Goal: Navigation & Orientation: Find specific page/section

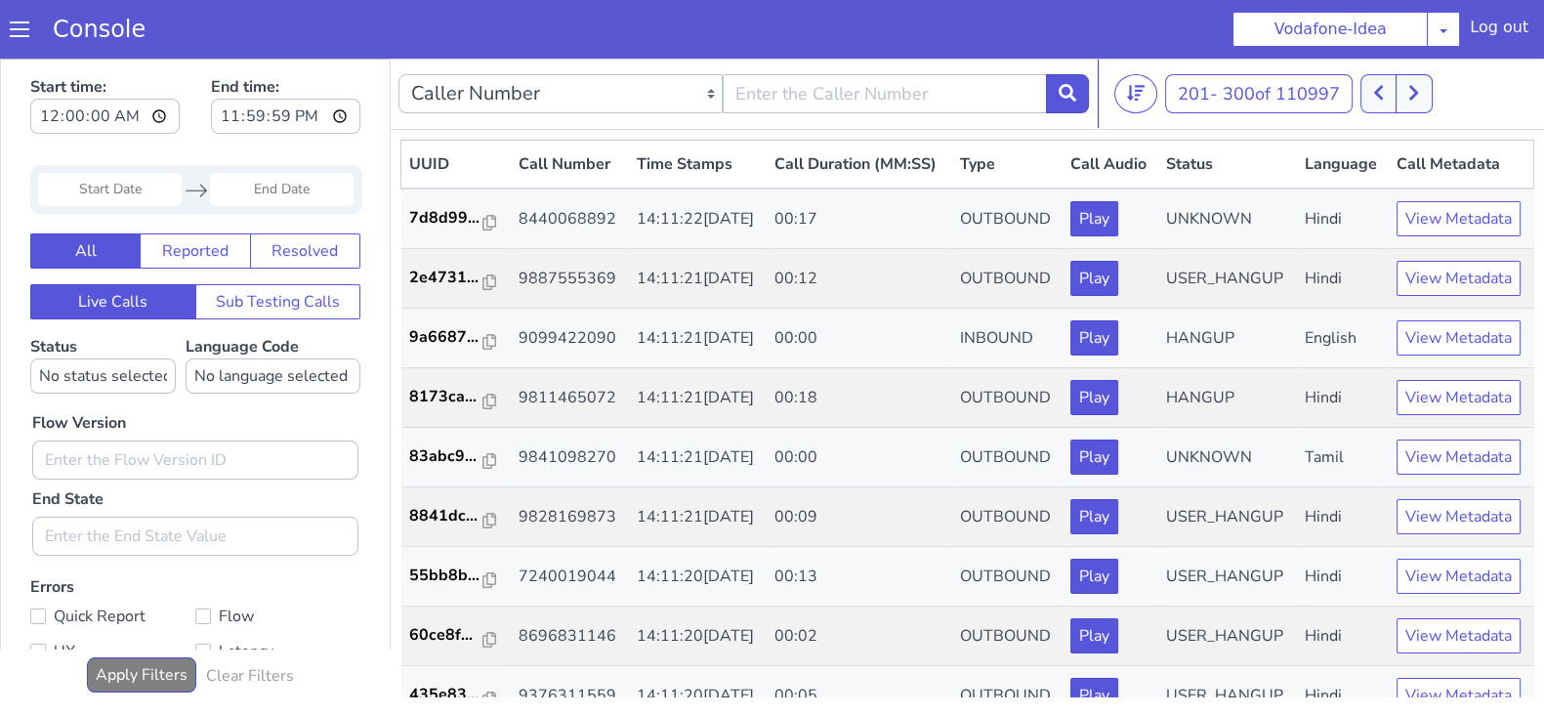
click at [1423, 95] on button at bounding box center [1414, 93] width 36 height 39
click at [1408, 83] on button at bounding box center [1414, 93] width 36 height 39
click at [1423, 102] on button at bounding box center [1414, 93] width 36 height 39
click at [1426, 91] on button at bounding box center [1414, 93] width 36 height 39
click at [1367, 83] on button at bounding box center [1379, 93] width 36 height 39
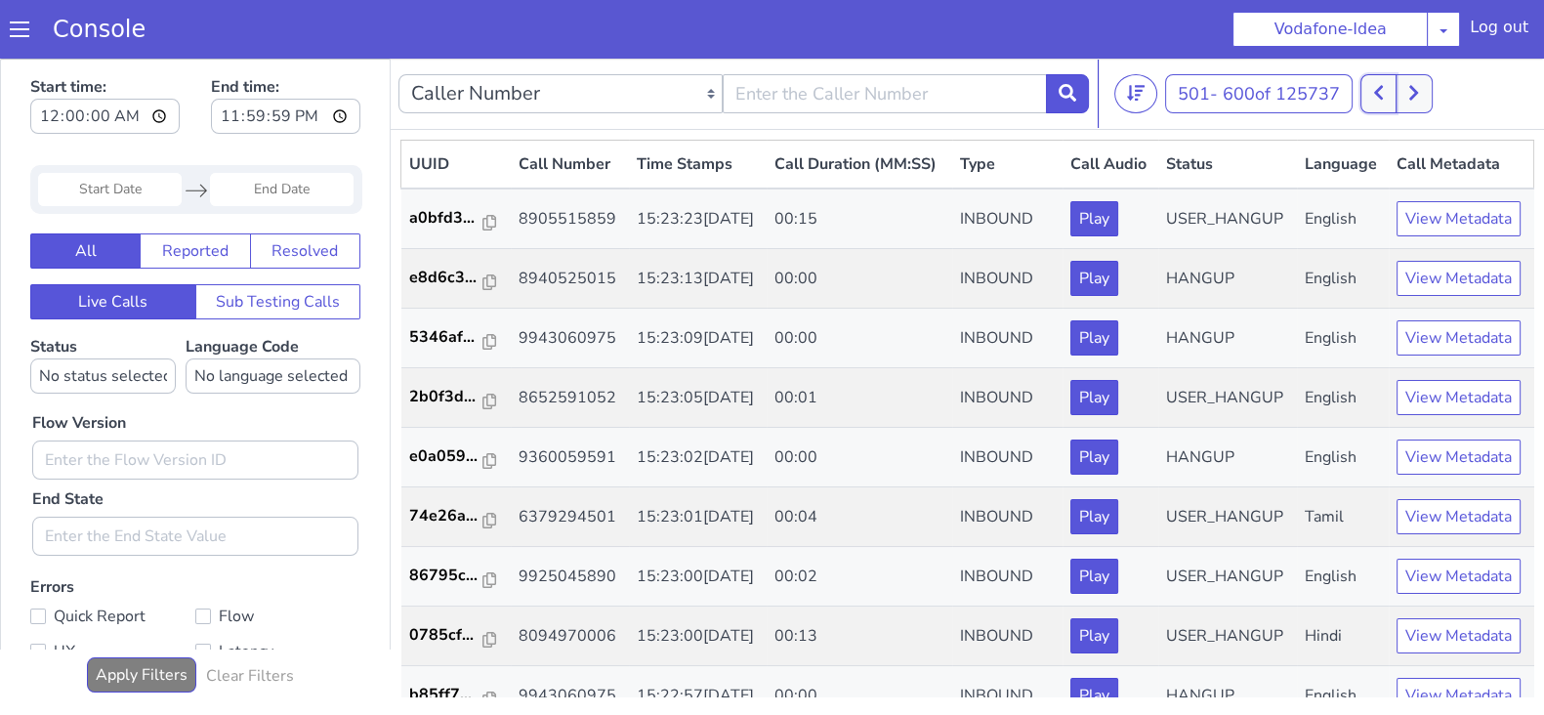
click at [1384, 94] on icon at bounding box center [1378, 93] width 11 height 18
click at [1389, 99] on button at bounding box center [1379, 93] width 36 height 39
click at [1384, 102] on button at bounding box center [1379, 93] width 36 height 39
click at [1390, 86] on button at bounding box center [1379, 93] width 36 height 39
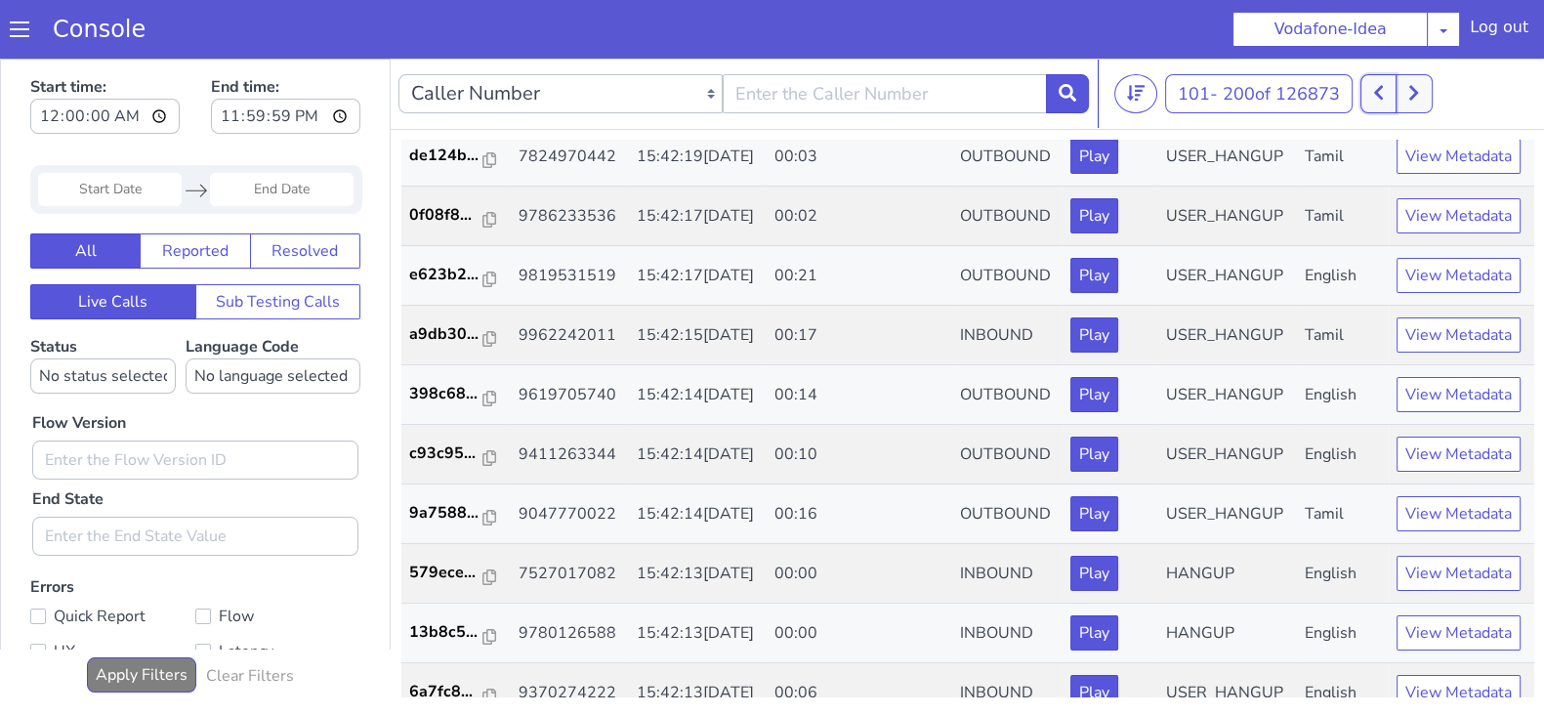
scroll to position [1692, 0]
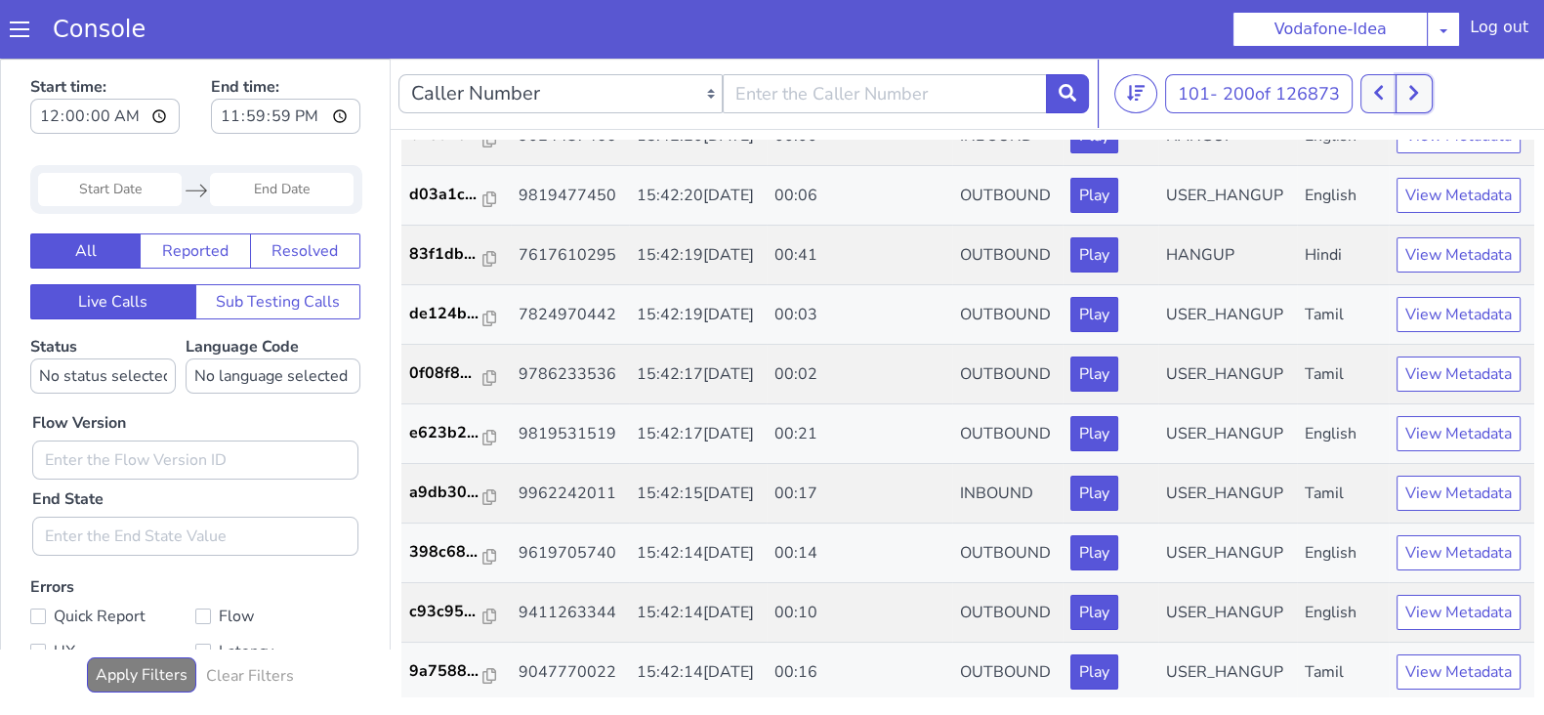
click at [1411, 85] on icon at bounding box center [1413, 93] width 11 height 18
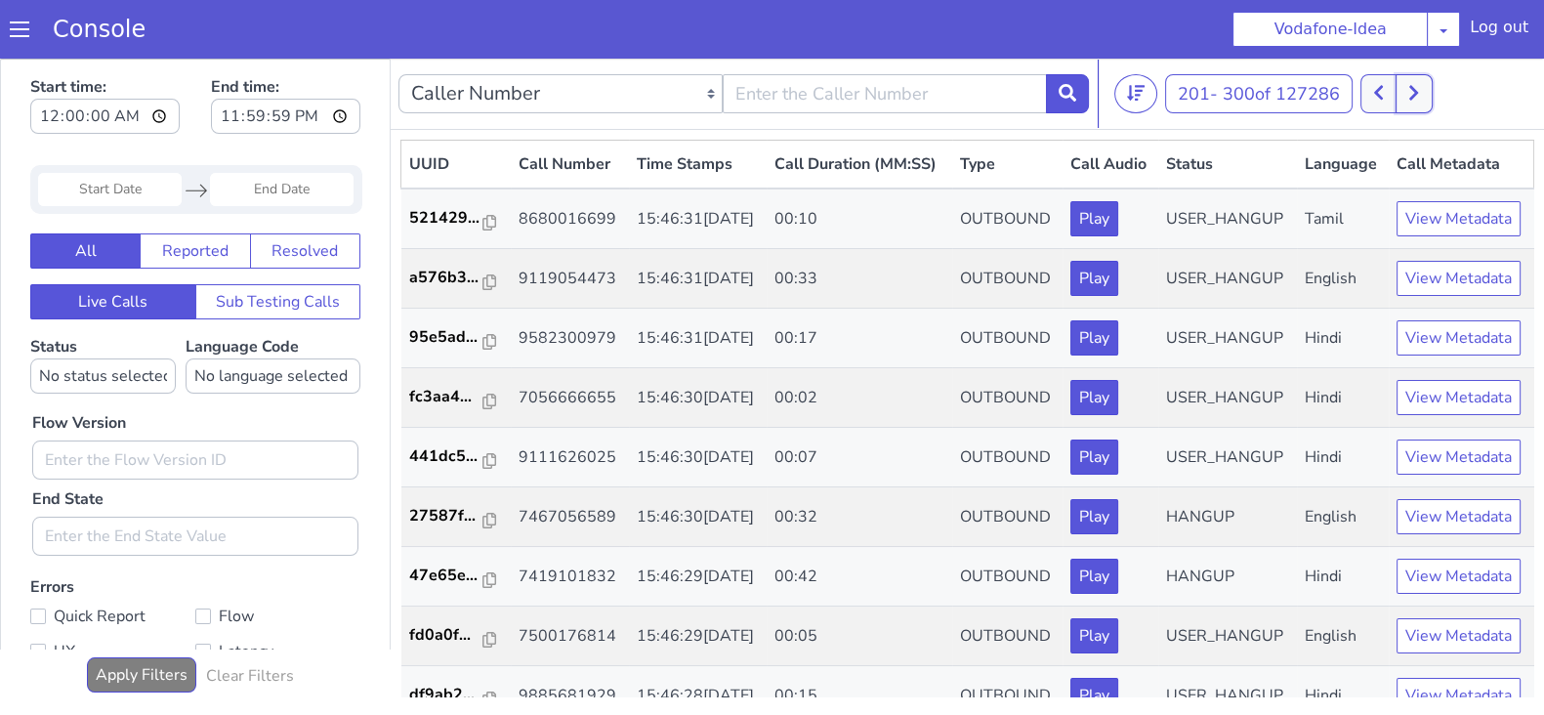
click at [1412, 90] on icon at bounding box center [1413, 93] width 11 height 18
click at [1411, 97] on button at bounding box center [1414, 93] width 36 height 39
click at [1373, 89] on button at bounding box center [1379, 93] width 36 height 39
click at [1382, 80] on button at bounding box center [1379, 93] width 36 height 39
click at [1406, 80] on button at bounding box center [1414, 93] width 36 height 39
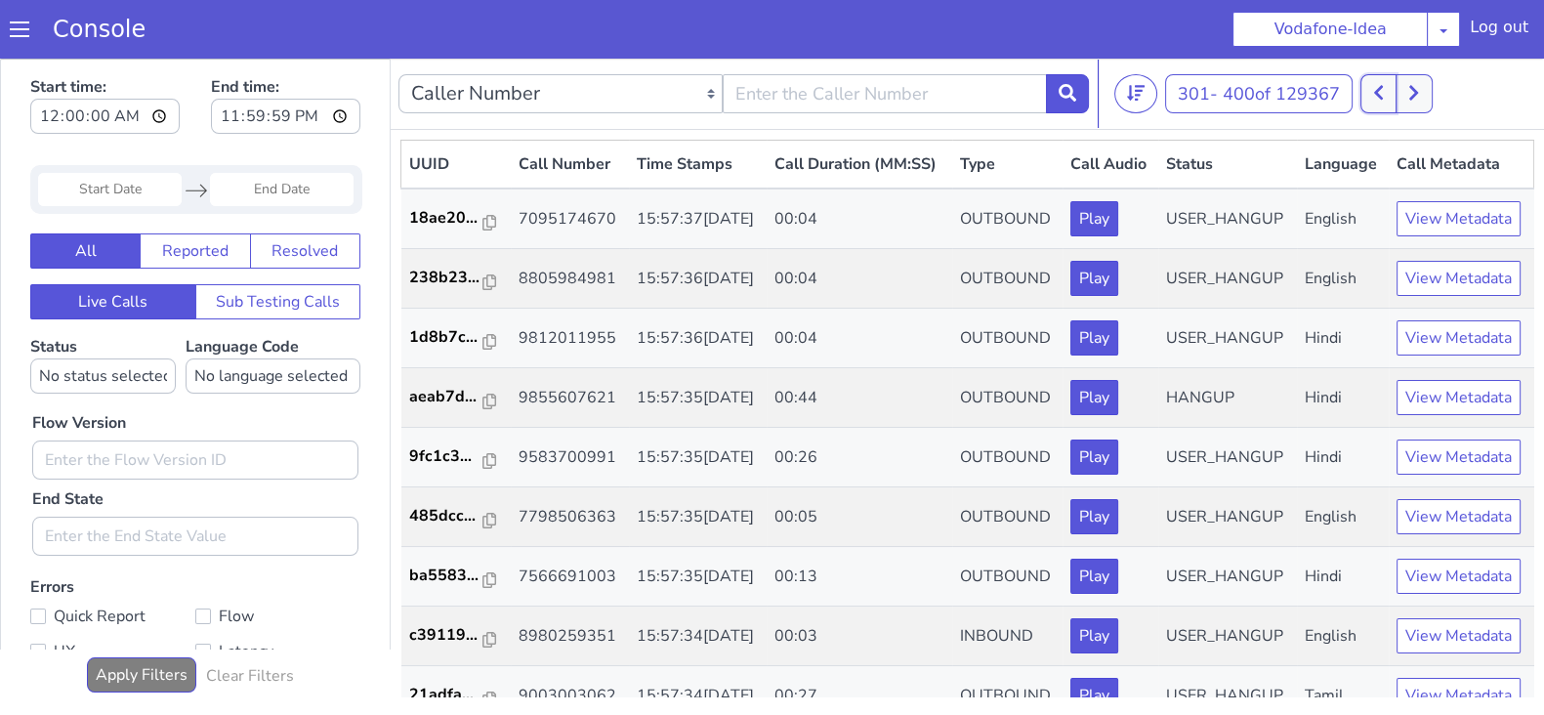
click at [1392, 90] on button at bounding box center [1379, 93] width 36 height 39
click at [1416, 97] on icon at bounding box center [1413, 93] width 9 height 15
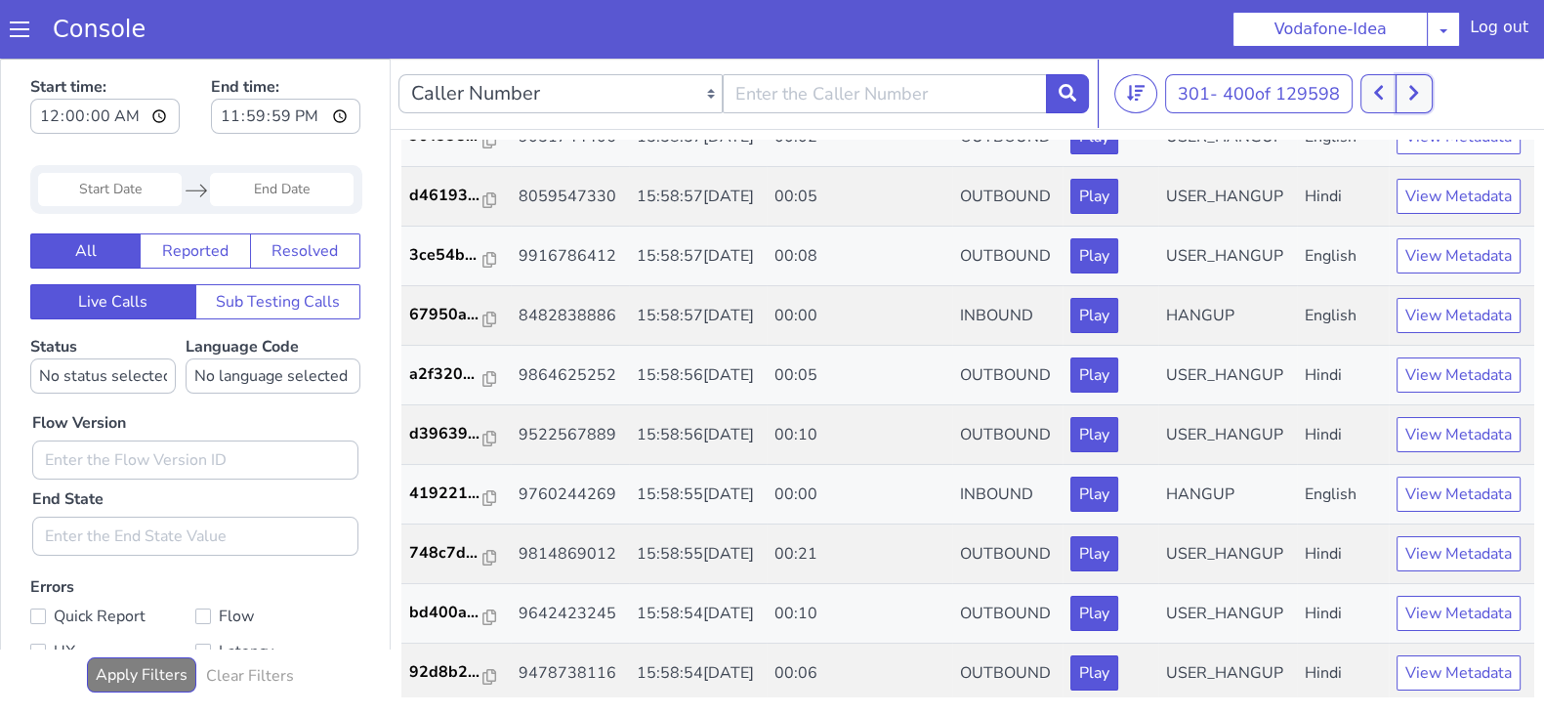
scroll to position [342, 0]
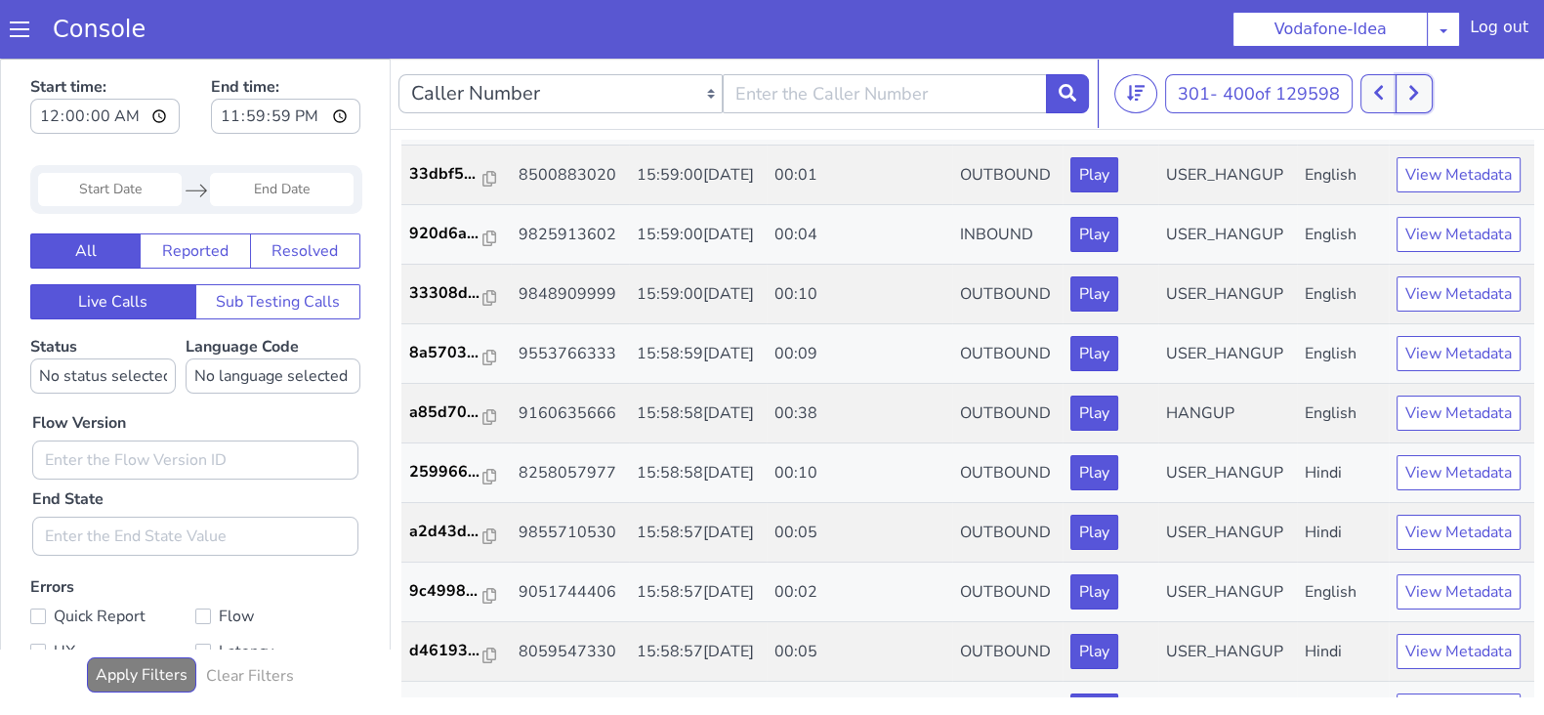
click at [1406, 82] on button at bounding box center [1414, 93] width 36 height 39
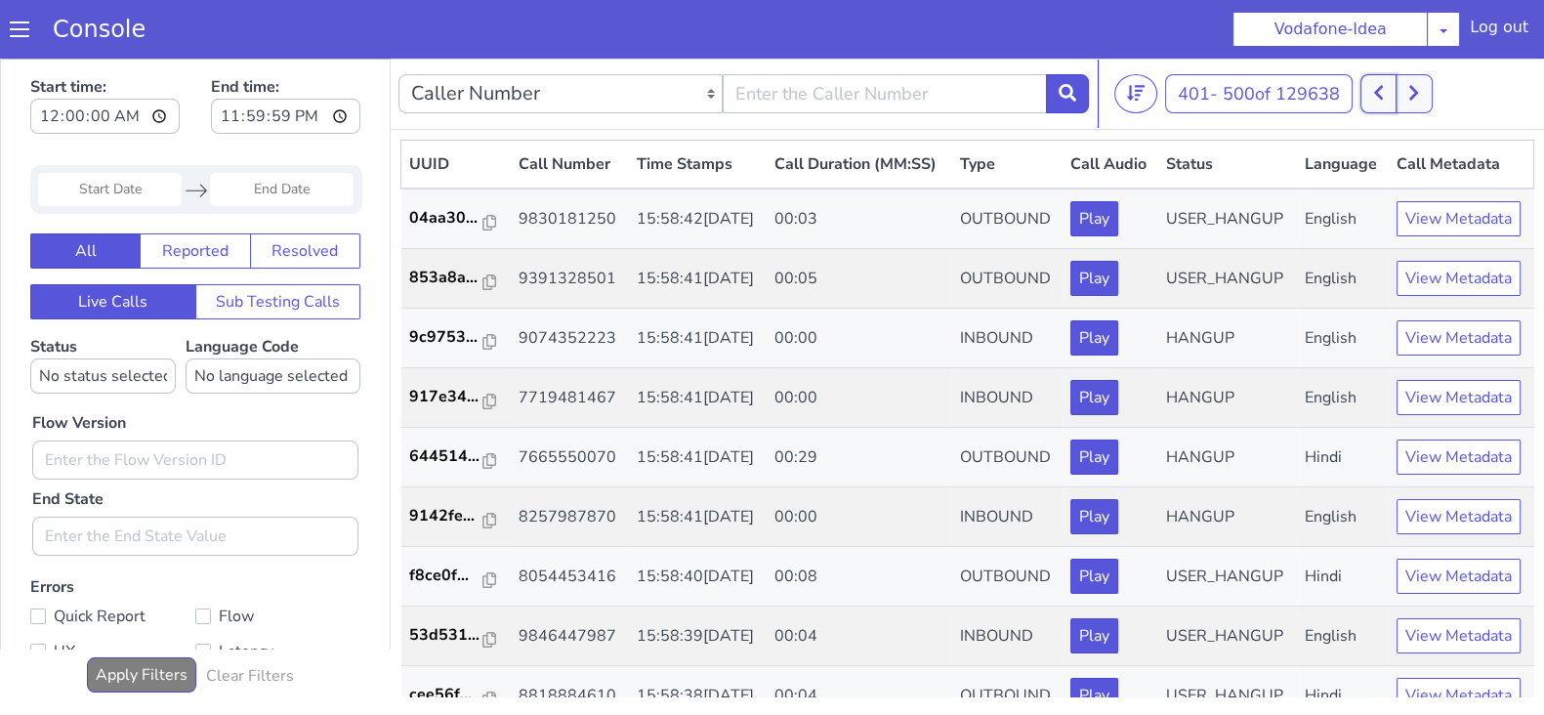
click at [1379, 84] on icon at bounding box center [1378, 93] width 11 height 18
click at [1390, 91] on button at bounding box center [1379, 93] width 36 height 39
click at [1411, 94] on icon at bounding box center [1413, 93] width 11 height 18
